Goal: Task Accomplishment & Management: Manage account settings

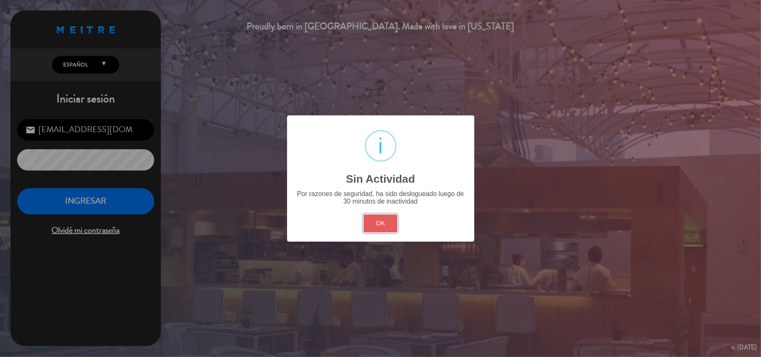
click at [365, 231] on button "OK" at bounding box center [380, 223] width 34 height 18
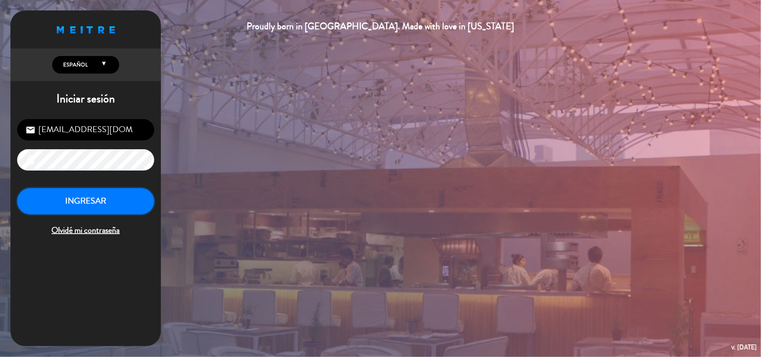
click at [47, 198] on button "INGRESAR" at bounding box center [85, 201] width 137 height 26
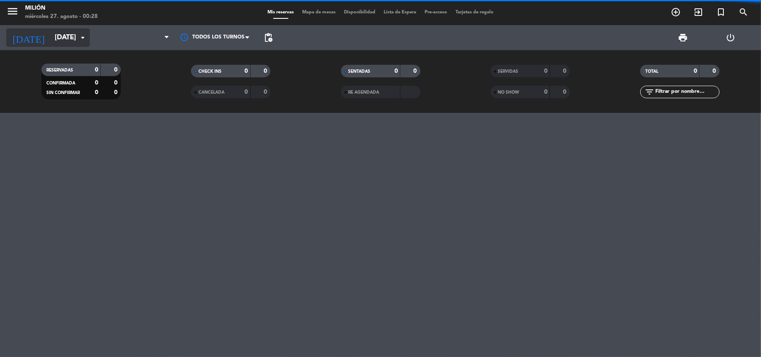
click at [78, 40] on icon "arrow_drop_down" at bounding box center [83, 38] width 10 height 10
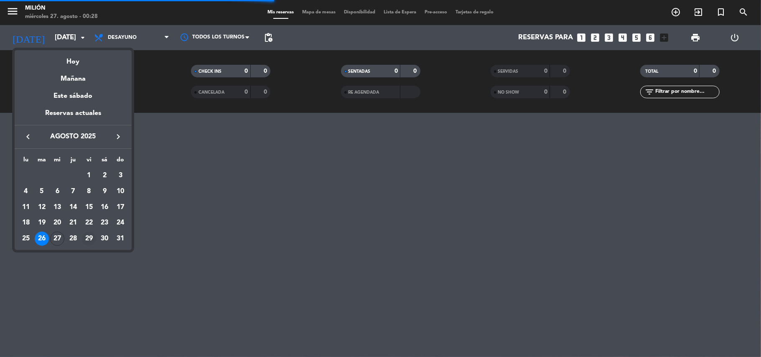
click at [89, 239] on div "29" at bounding box center [89, 238] width 14 height 14
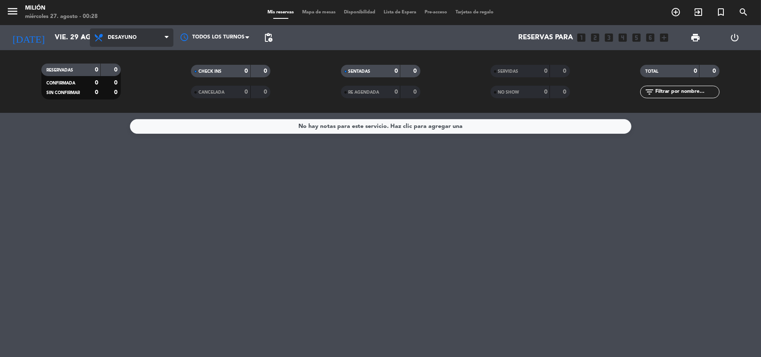
click at [112, 39] on span "Desayuno" at bounding box center [122, 38] width 29 height 6
click at [122, 126] on ng-component "menu Milión [DATE] 27. agosto - 00:28 Mis reservas Mapa de mesas Disponibilidad…" at bounding box center [380, 178] width 761 height 357
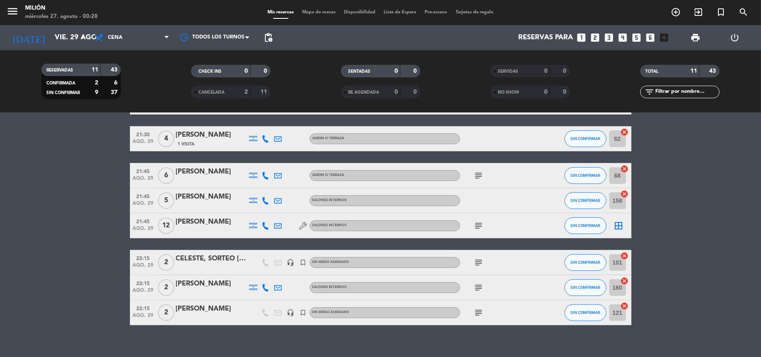
scroll to position [158, 0]
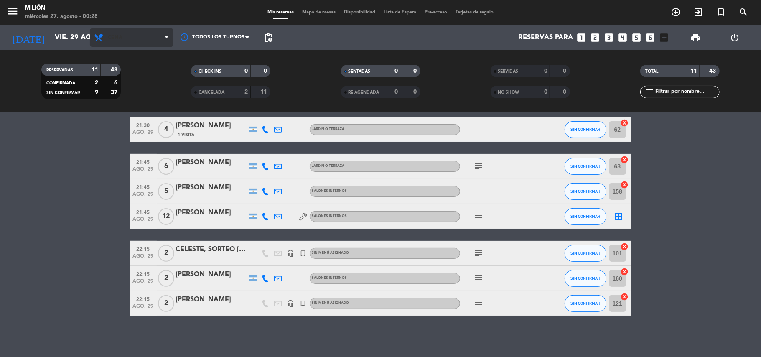
click at [138, 35] on span "Cena" at bounding box center [132, 37] width 84 height 18
click at [51, 41] on input "vie. 29 ago." at bounding box center [96, 38] width 90 height 16
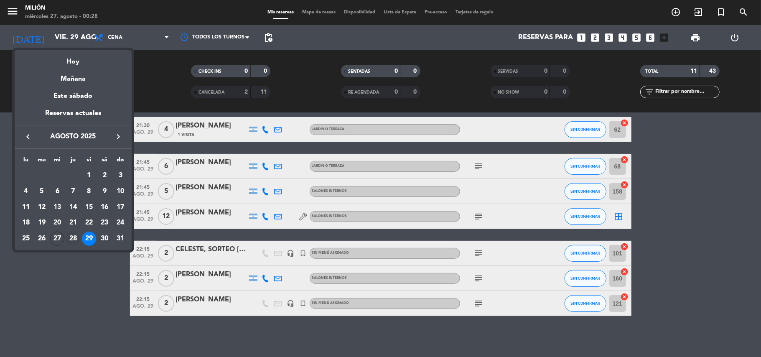
click at [75, 238] on div "28" at bounding box center [73, 238] width 14 height 14
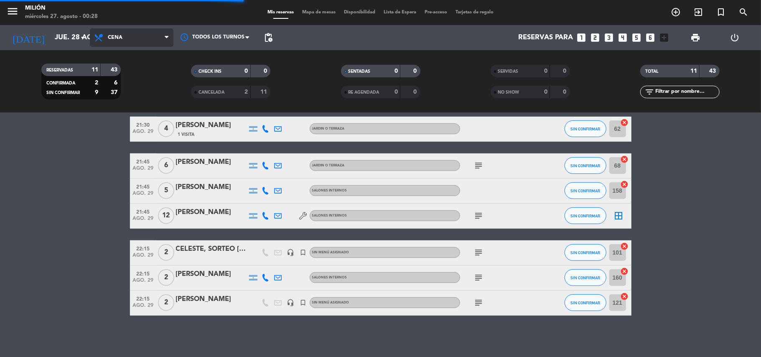
scroll to position [141, 0]
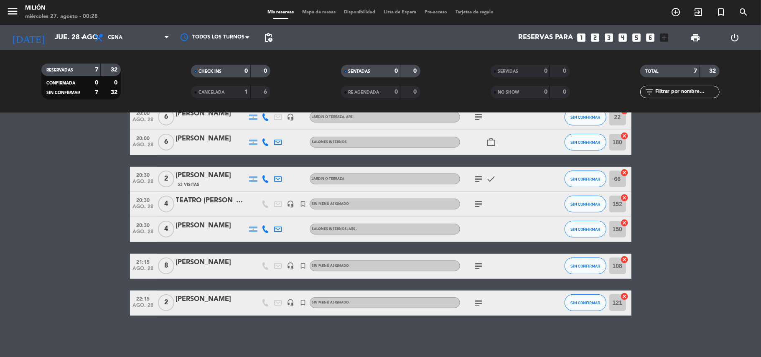
click at [111, 41] on span "Cena" at bounding box center [132, 37] width 84 height 18
click at [124, 90] on div "menu Milión [DATE] 27. agosto - 00:28 Mis reservas Mapa de mesas Disponibilidad…" at bounding box center [380, 56] width 761 height 113
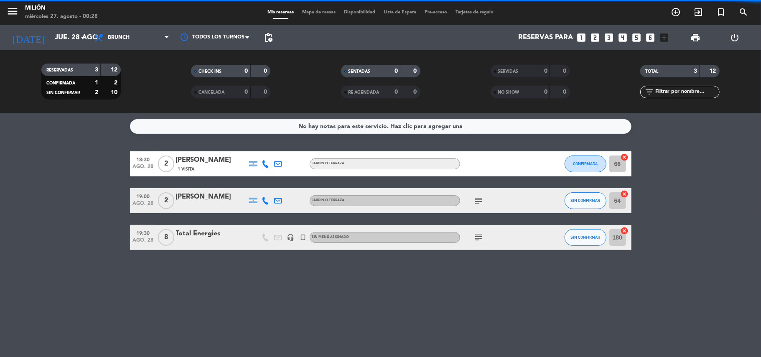
scroll to position [0, 0]
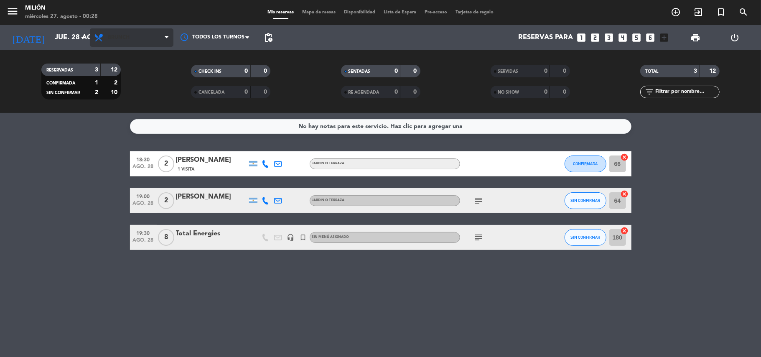
click at [118, 38] on span "Brunch" at bounding box center [119, 38] width 22 height 6
click at [86, 38] on icon "arrow_drop_down" at bounding box center [83, 38] width 10 height 10
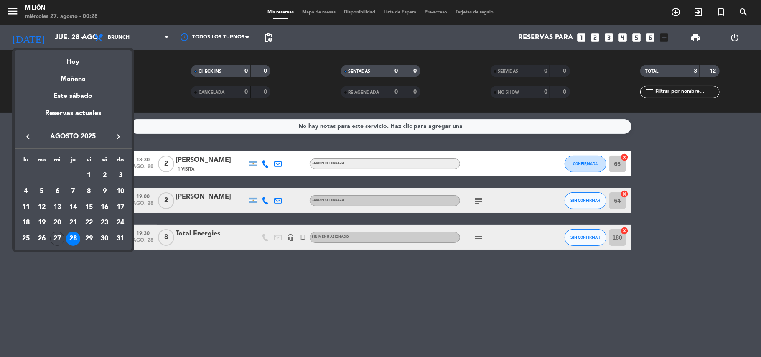
click at [106, 235] on div "30" at bounding box center [104, 238] width 14 height 14
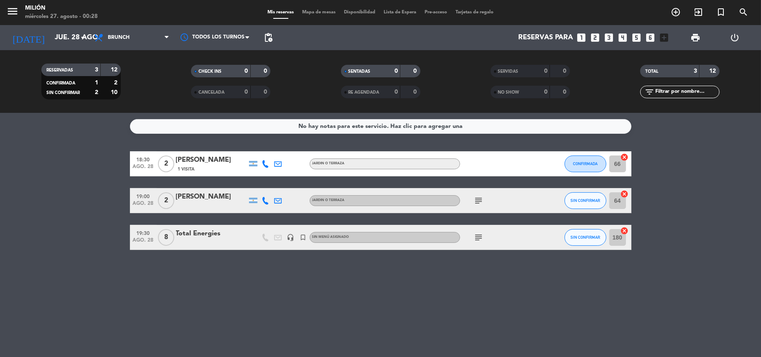
type input "sáb. 30 ago."
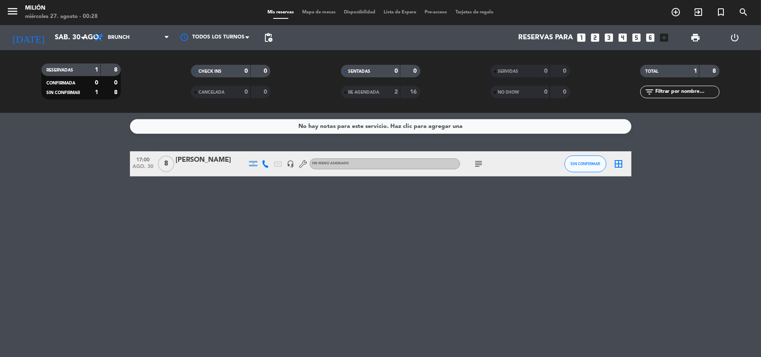
click at [482, 159] on icon "subject" at bounding box center [479, 164] width 10 height 10
click at [466, 204] on div "No hay notas para este servicio. Haz clic para agregar una 17:00 [DATE] 8 [PERS…" at bounding box center [380, 235] width 761 height 244
